Goal: Transaction & Acquisition: Purchase product/service

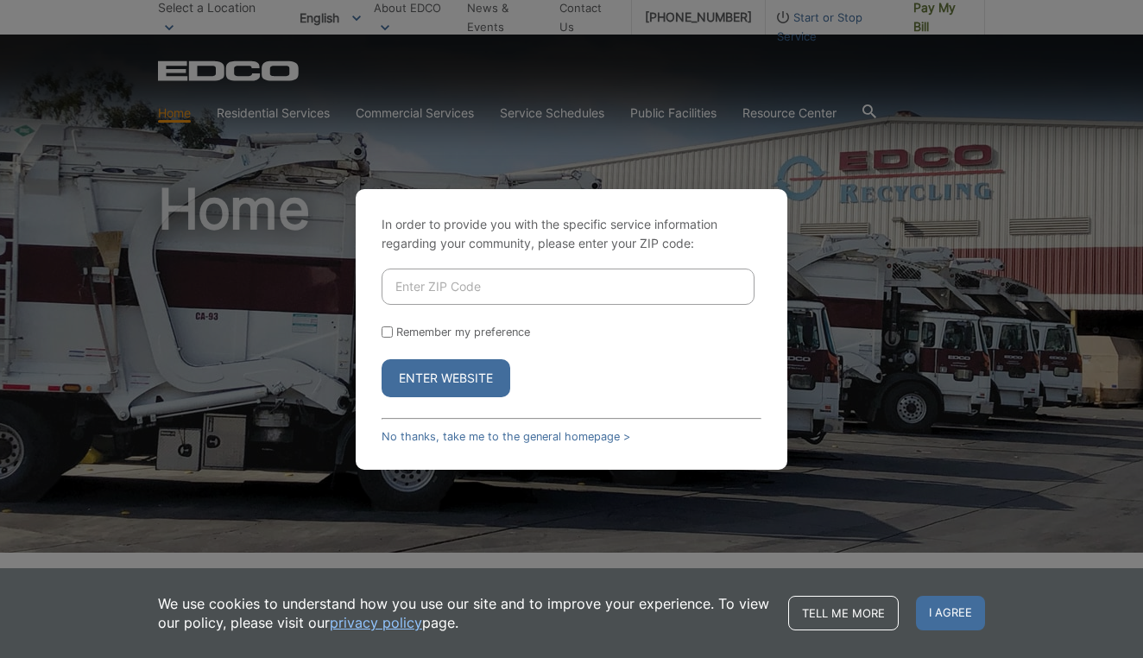
click at [466, 293] on input "Enter ZIP Code" at bounding box center [568, 287] width 373 height 36
type input "92078"
click at [446, 377] on button "Enter Website" at bounding box center [446, 378] width 129 height 38
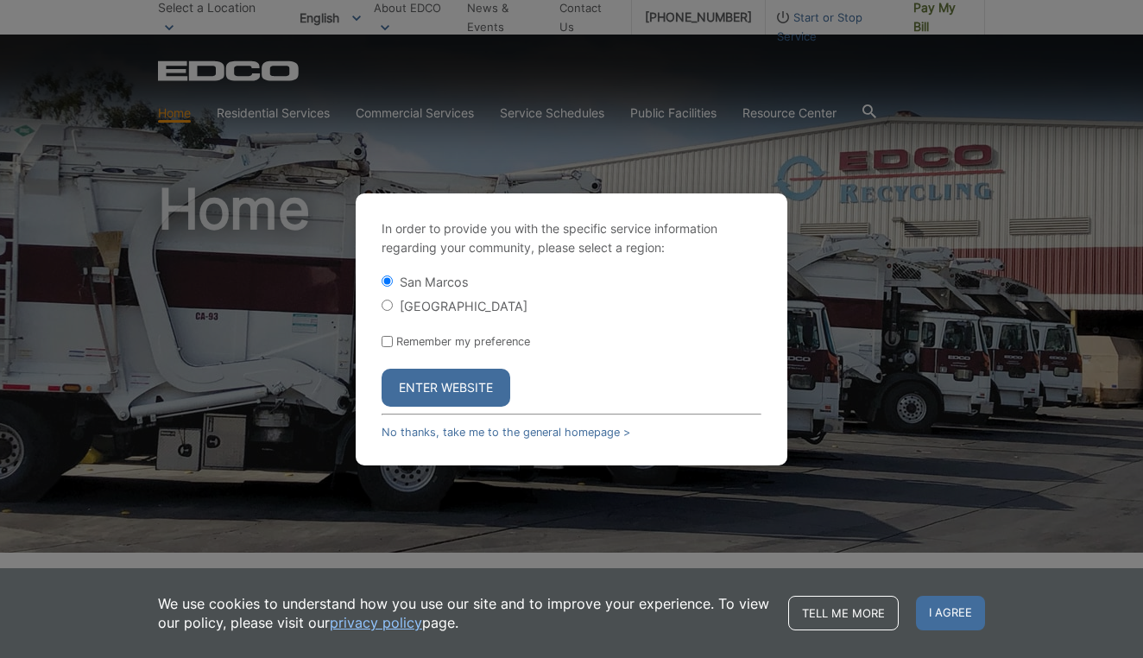
click at [434, 389] on button "Enter Website" at bounding box center [446, 388] width 129 height 38
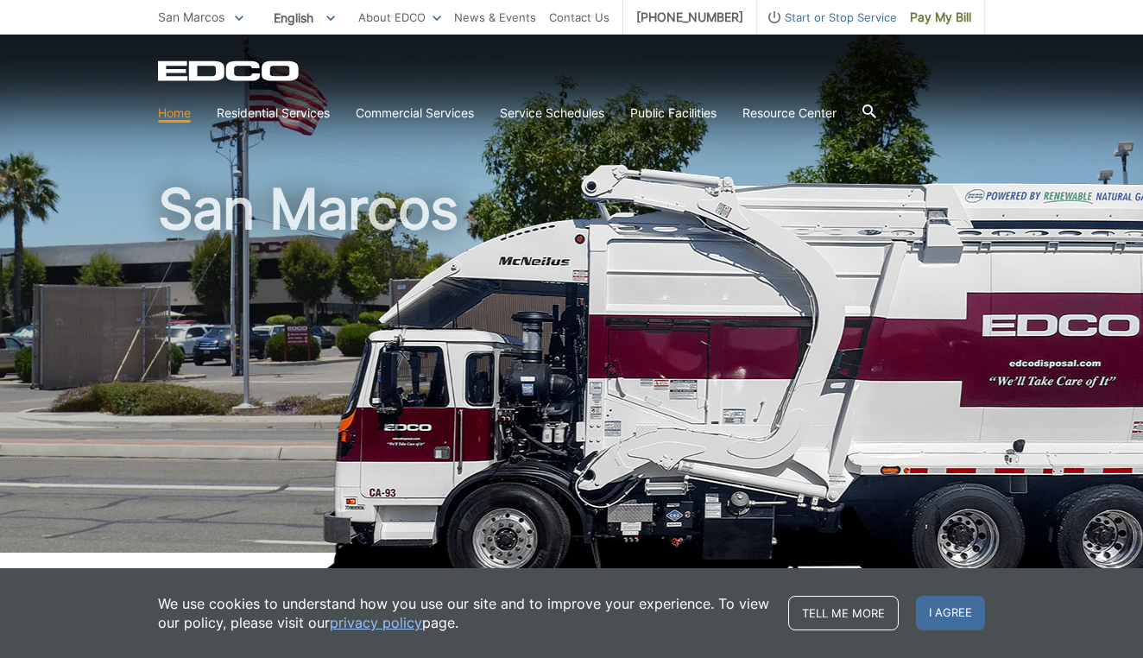
click at [478, 321] on h1 "San Marcos" at bounding box center [571, 370] width 827 height 379
click at [180, 116] on link "Home" at bounding box center [174, 113] width 33 height 19
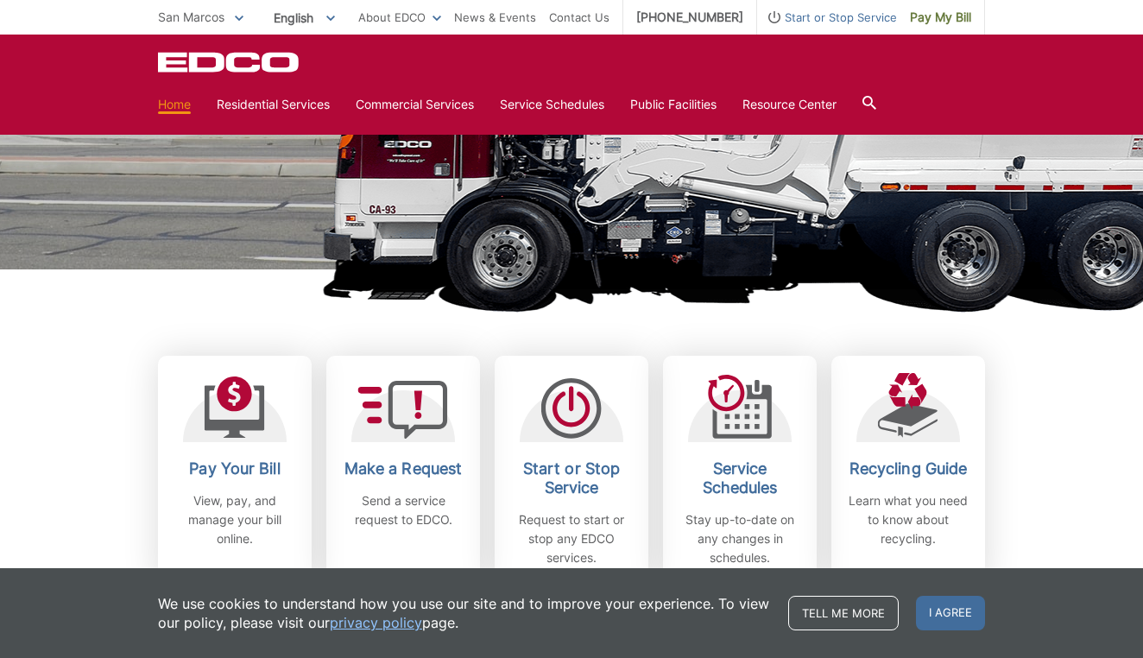
scroll to position [314, 0]
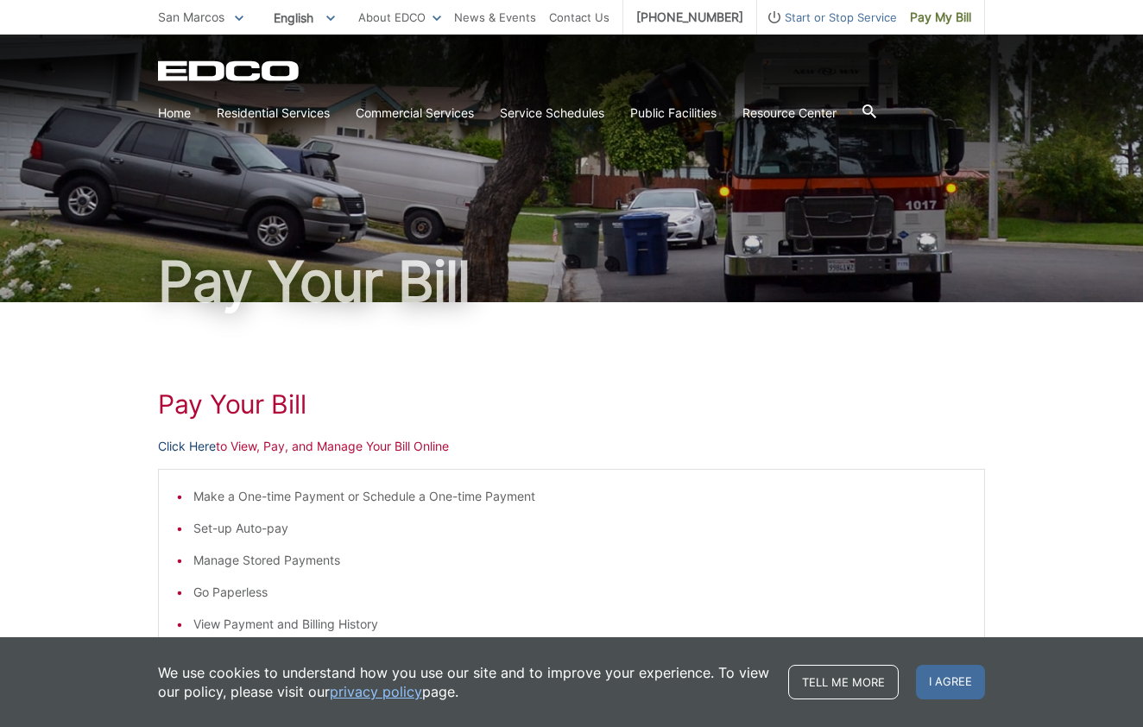
click at [202, 445] on link "Click Here" at bounding box center [187, 446] width 58 height 19
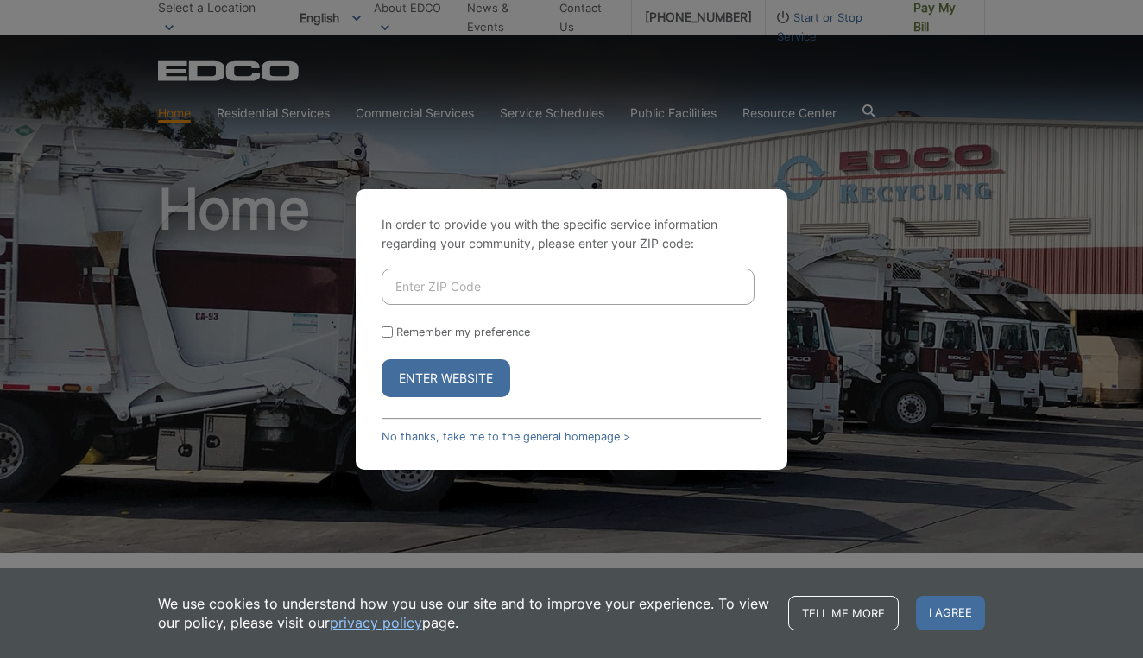
click at [421, 288] on input "Enter ZIP Code" at bounding box center [568, 287] width 373 height 36
type input "92078"
click at [421, 366] on button "Enter Website" at bounding box center [446, 378] width 129 height 38
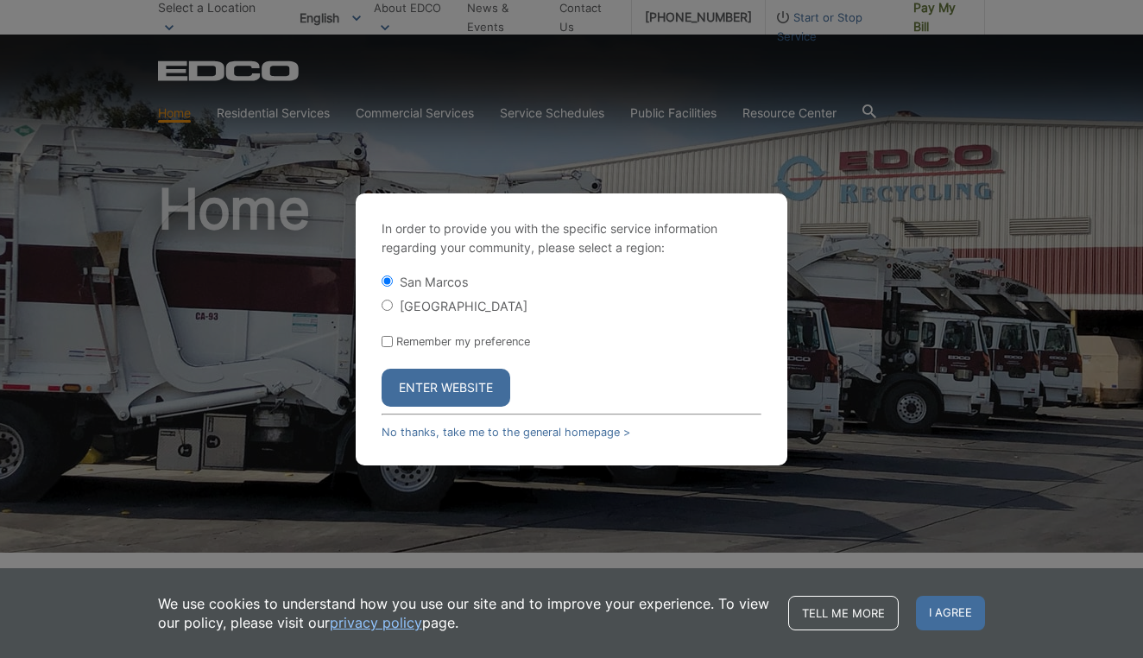
click at [446, 389] on button "Enter Website" at bounding box center [446, 388] width 129 height 38
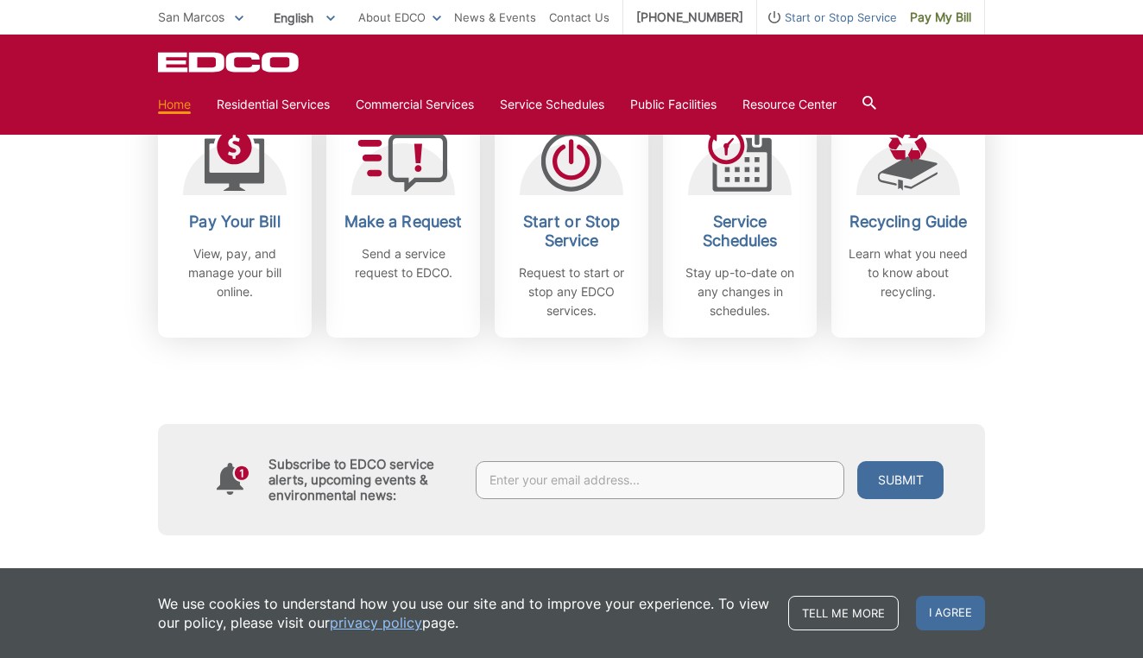
scroll to position [526, 0]
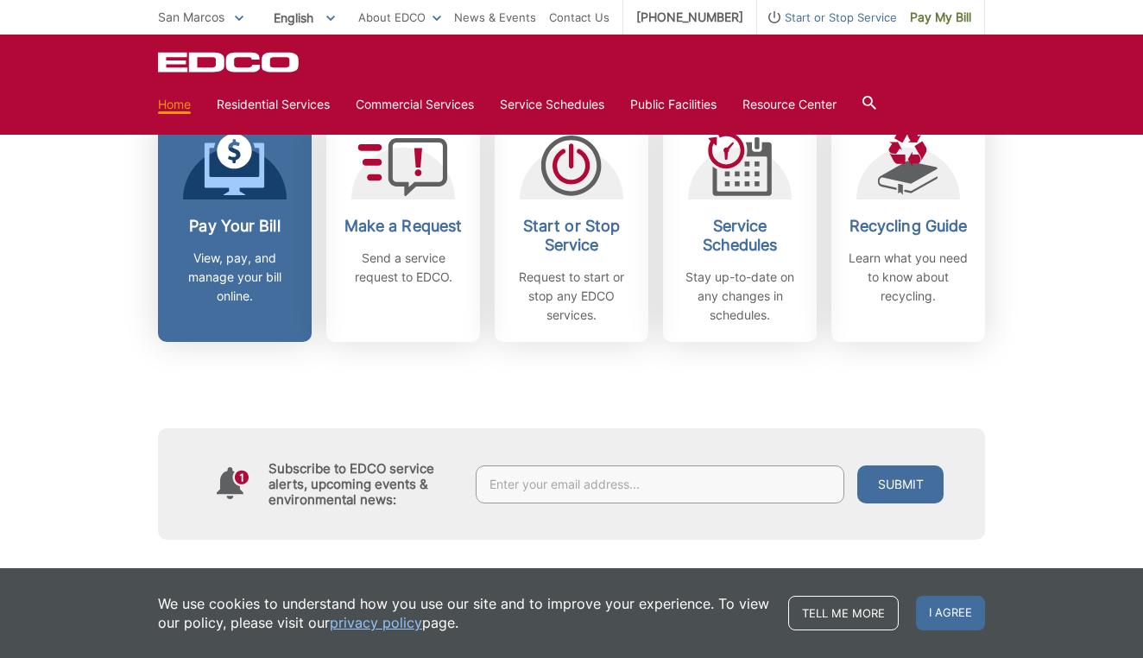
click at [225, 248] on div "Pay Your Bill View, pay, and manage your bill online." at bounding box center [235, 261] width 128 height 89
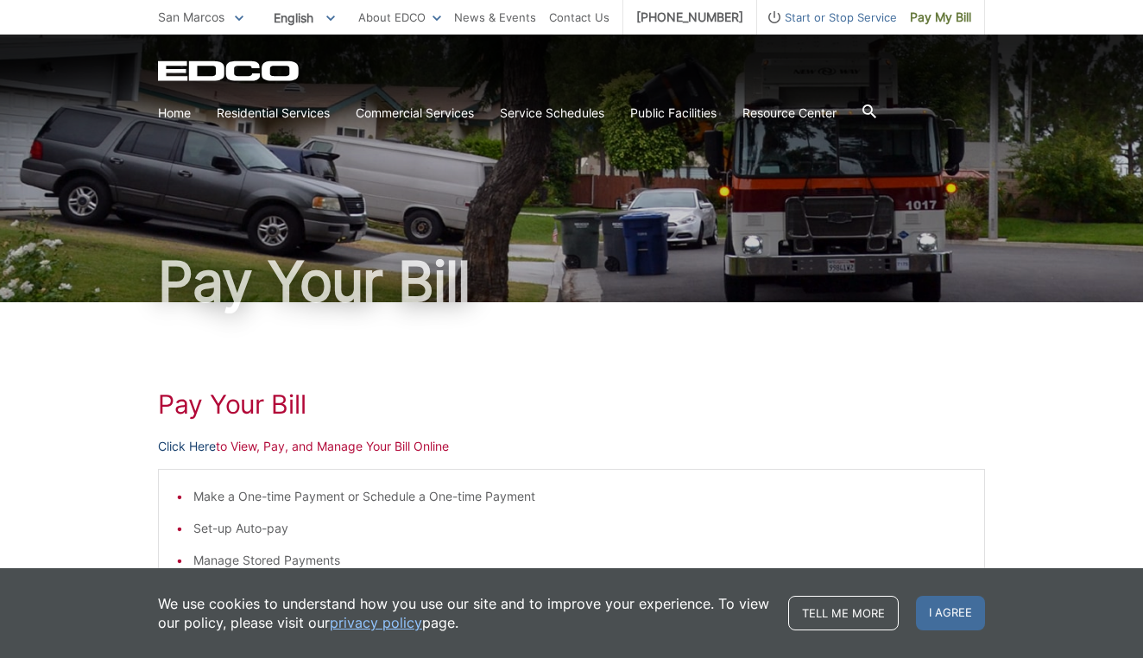
click at [184, 449] on link "Click Here" at bounding box center [187, 446] width 58 height 19
